Goal: Communication & Community: Answer question/provide support

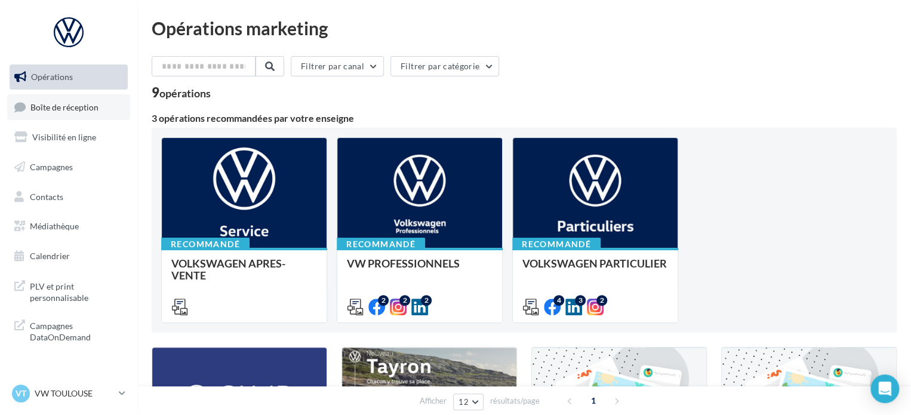
click at [87, 100] on link "Boîte de réception" at bounding box center [68, 107] width 123 height 26
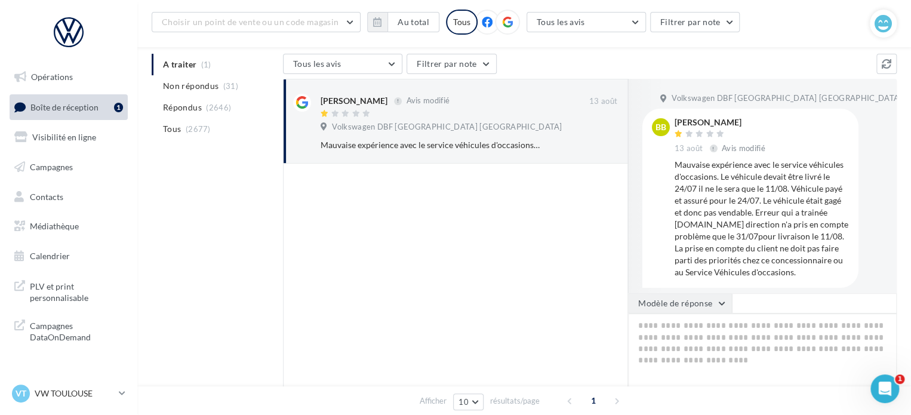
scroll to position [179, 0]
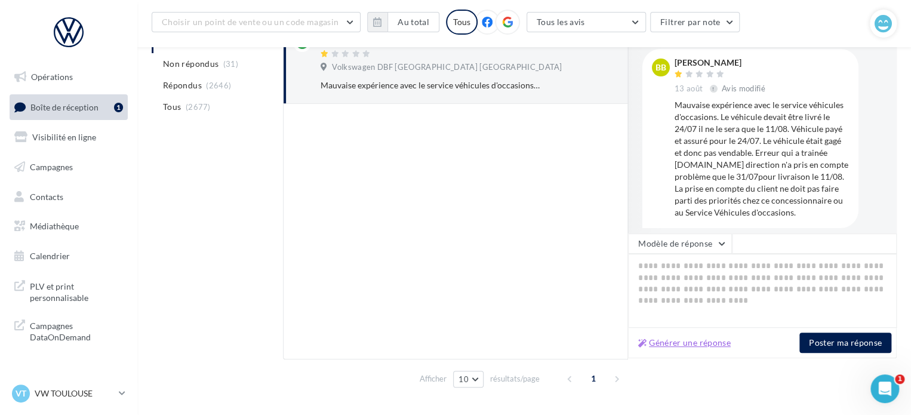
click at [697, 341] on button "Générer une réponse" at bounding box center [684, 342] width 102 height 14
type textarea "**********"
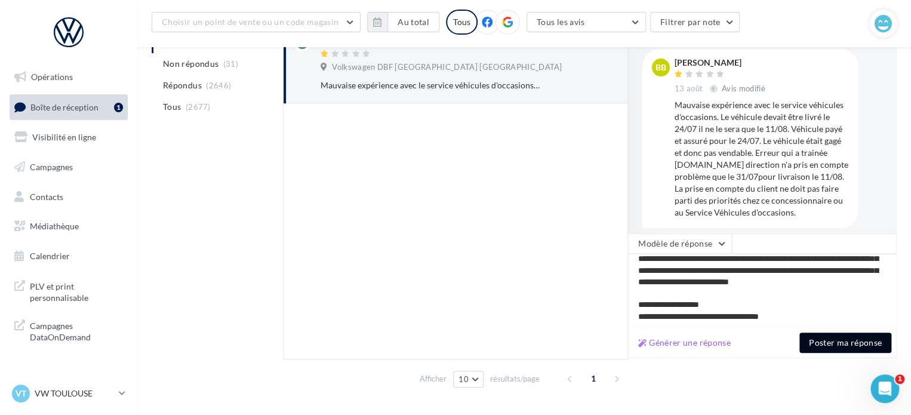
scroll to position [63, 0]
click at [867, 342] on button "Poster ma réponse" at bounding box center [845, 342] width 92 height 20
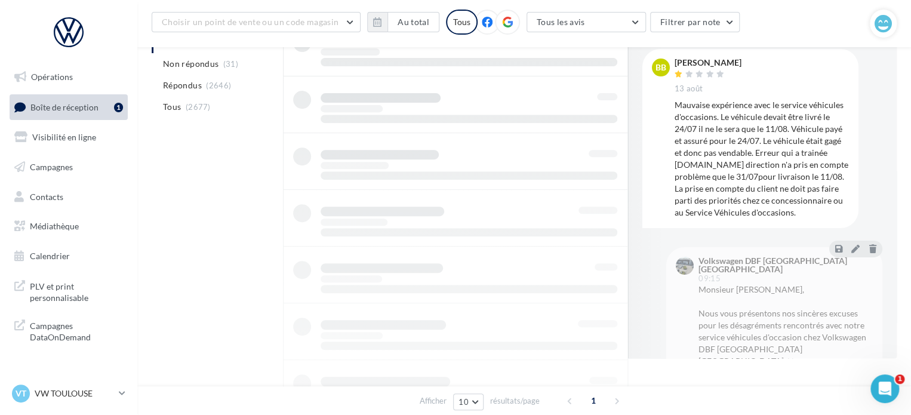
scroll to position [92, 0]
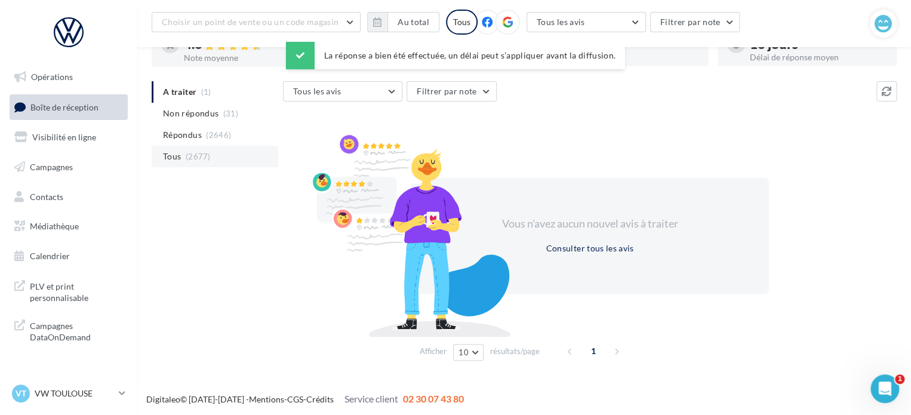
click at [181, 152] on li "Tous (2677)" at bounding box center [215, 156] width 127 height 21
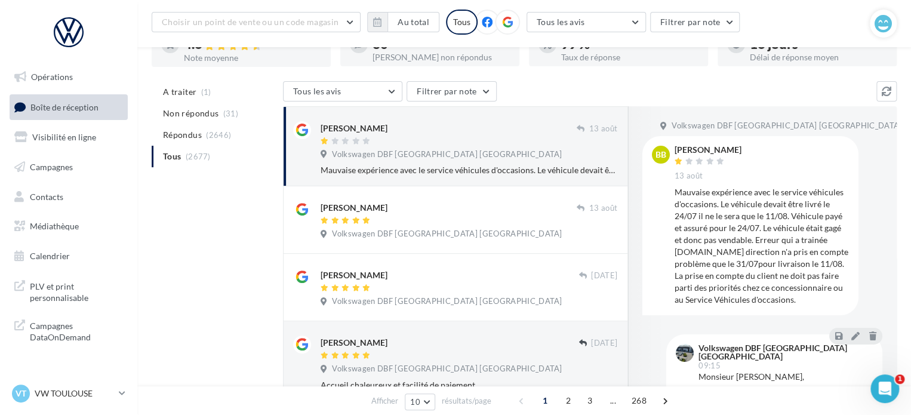
click at [414, 157] on span "Volkswagen DBF [GEOGRAPHIC_DATA] [GEOGRAPHIC_DATA]" at bounding box center [447, 154] width 230 height 11
click at [190, 94] on span "A traiter" at bounding box center [179, 92] width 33 height 12
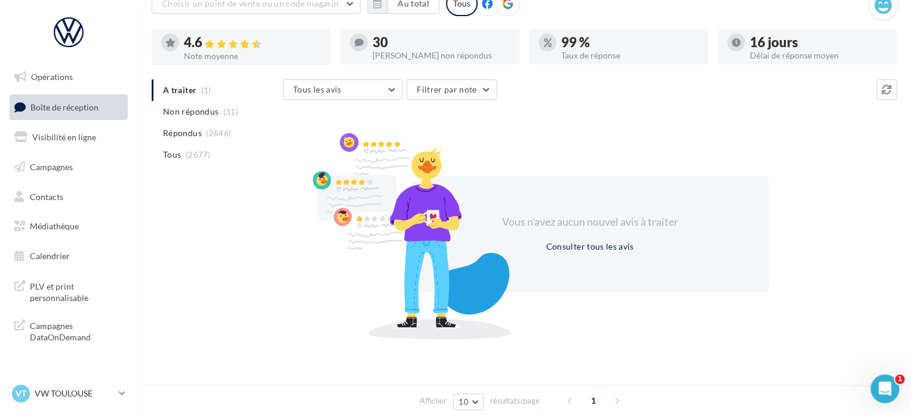
scroll to position [0, 0]
